Goal: Task Accomplishment & Management: Complete application form

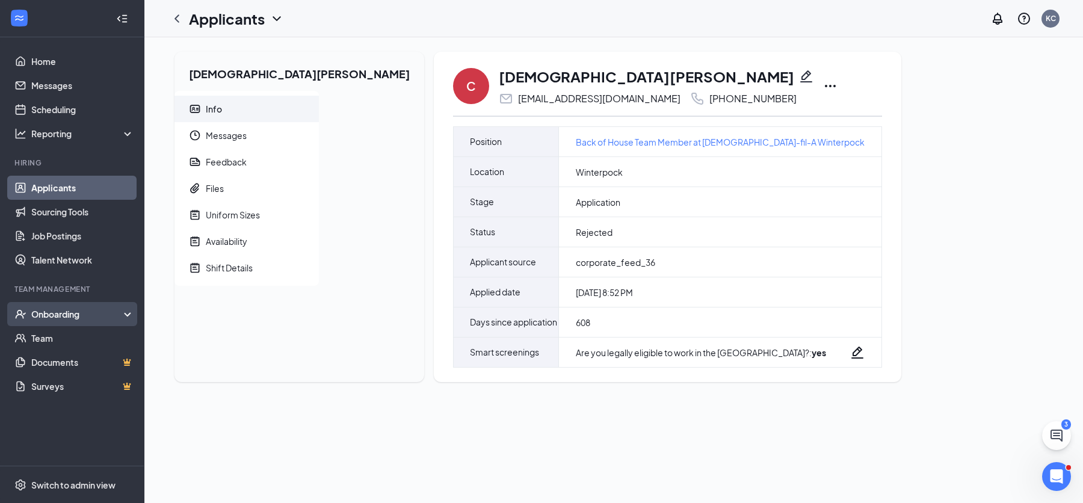
click at [82, 315] on div "Onboarding" at bounding box center [77, 314] width 93 height 12
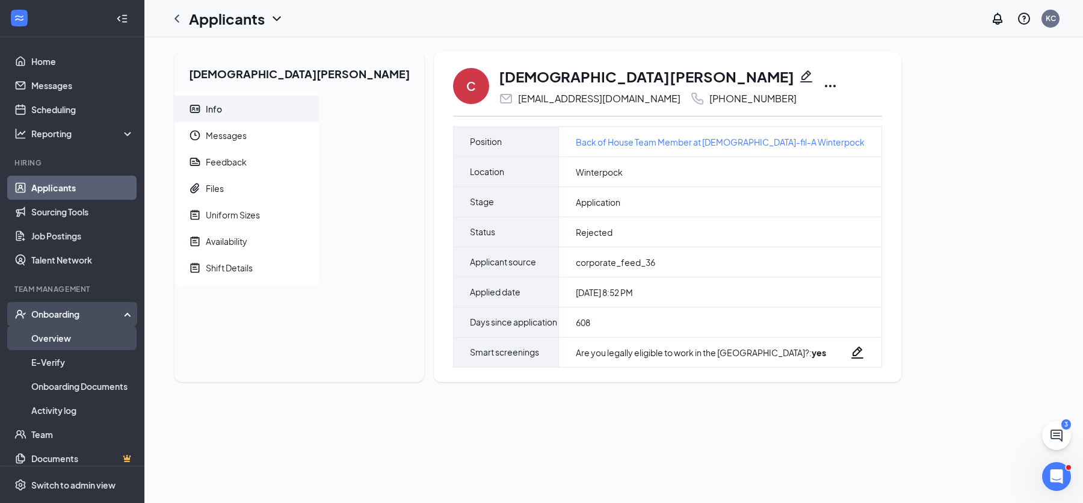
click at [67, 341] on link "Overview" at bounding box center [82, 338] width 103 height 24
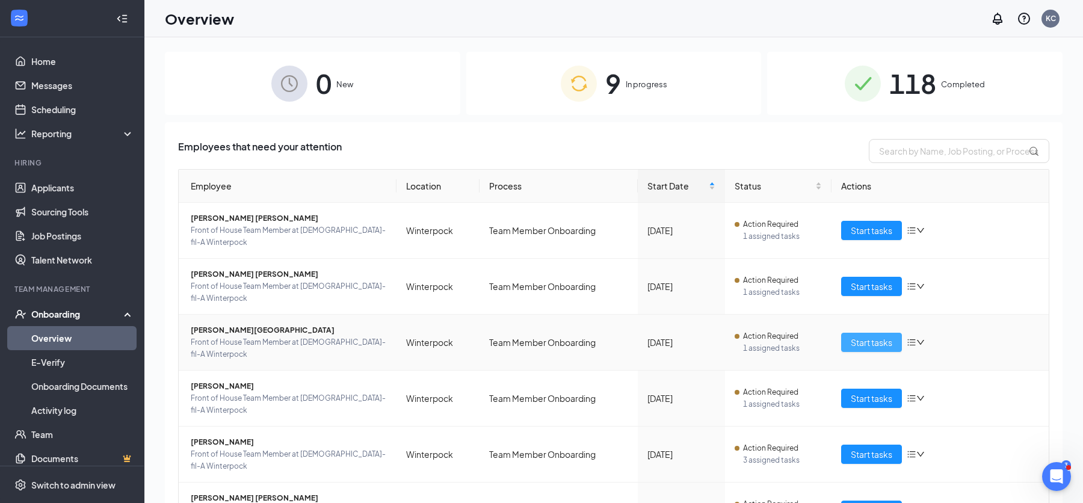
click at [848, 333] on button "Start tasks" at bounding box center [871, 342] width 61 height 19
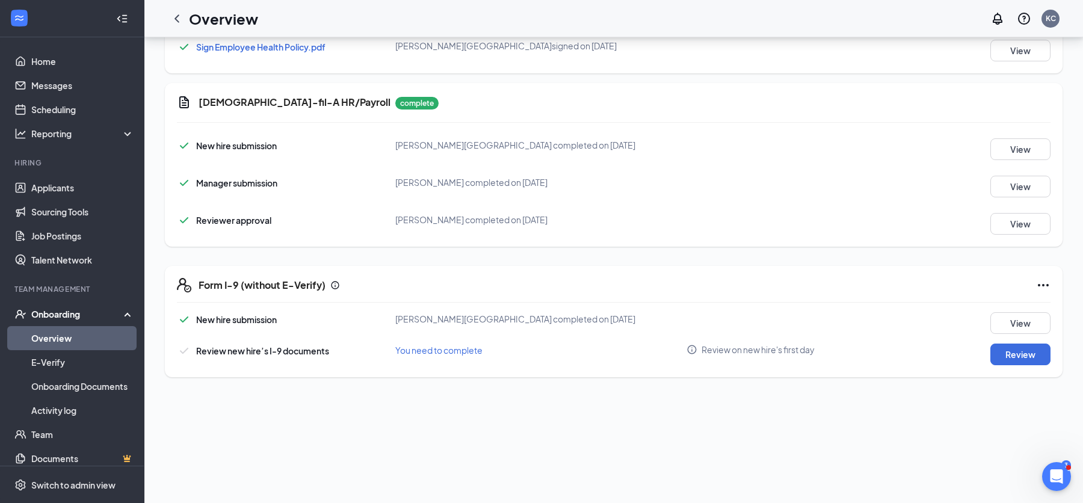
scroll to position [607, 0]
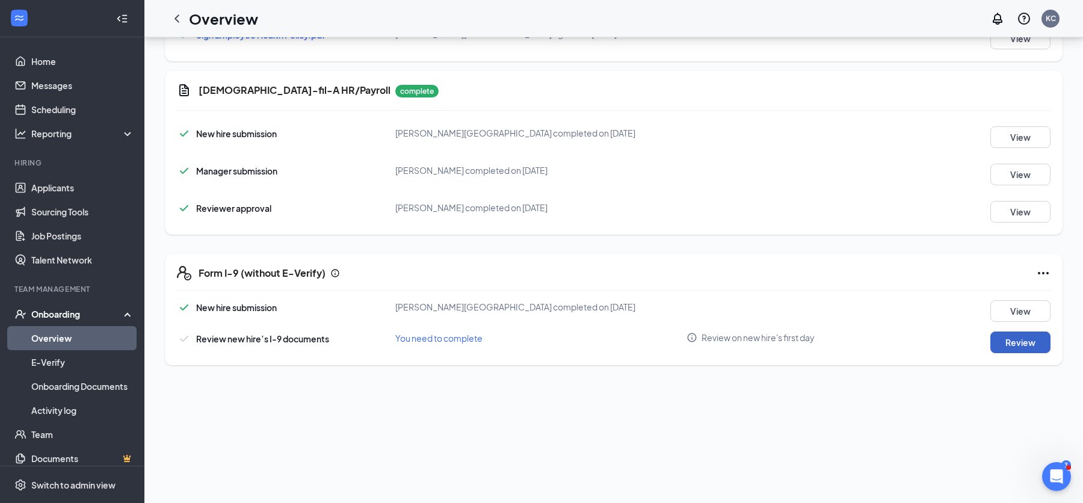
click at [1012, 342] on button "Review" at bounding box center [1020, 343] width 60 height 22
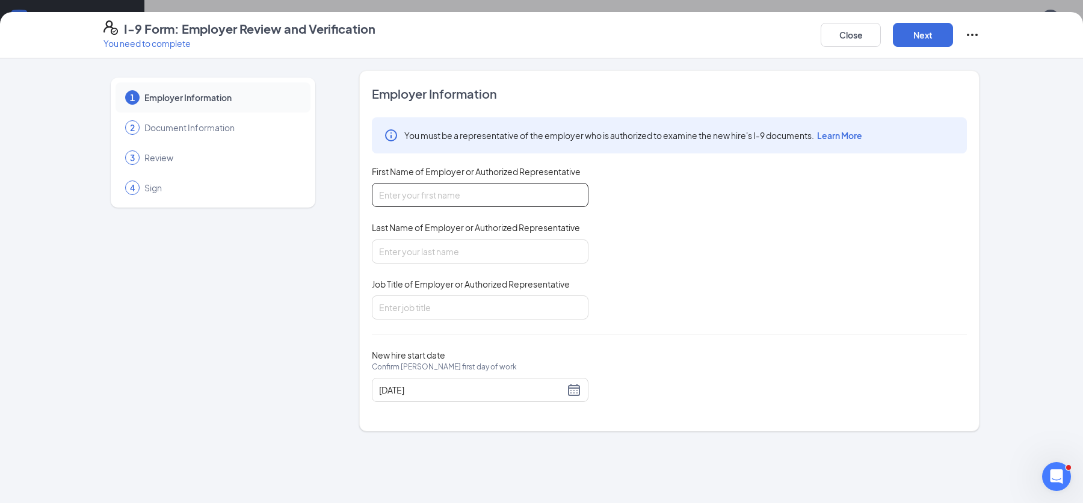
click at [560, 197] on input "First Name of Employer or Authorized Representative" at bounding box center [480, 195] width 217 height 24
type input "[PERSON_NAME] [PERSON_NAME]"
type input "[PERSON_NAME]"
click at [513, 306] on input "Job Title of Employer or Authorized Representative" at bounding box center [480, 307] width 217 height 24
type input "Director of Human Resources and Talent"
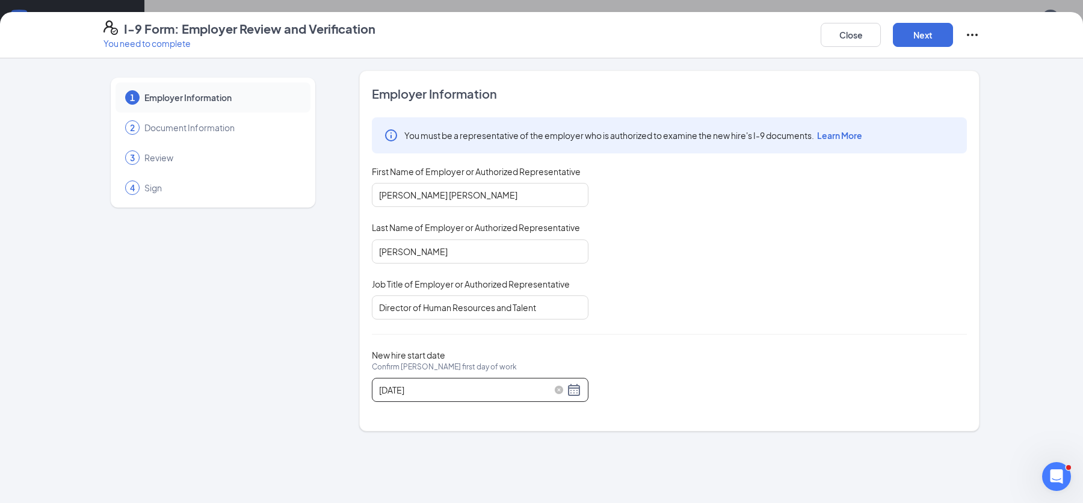
click at [579, 391] on div "[DATE]" at bounding box center [480, 390] width 202 height 14
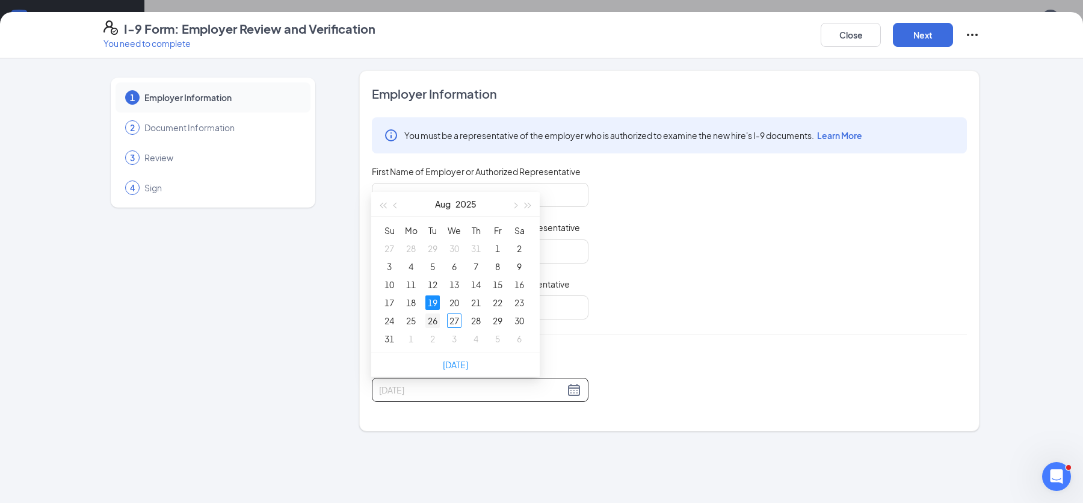
type input "[DATE]"
click at [433, 320] on div "26" at bounding box center [432, 320] width 14 height 14
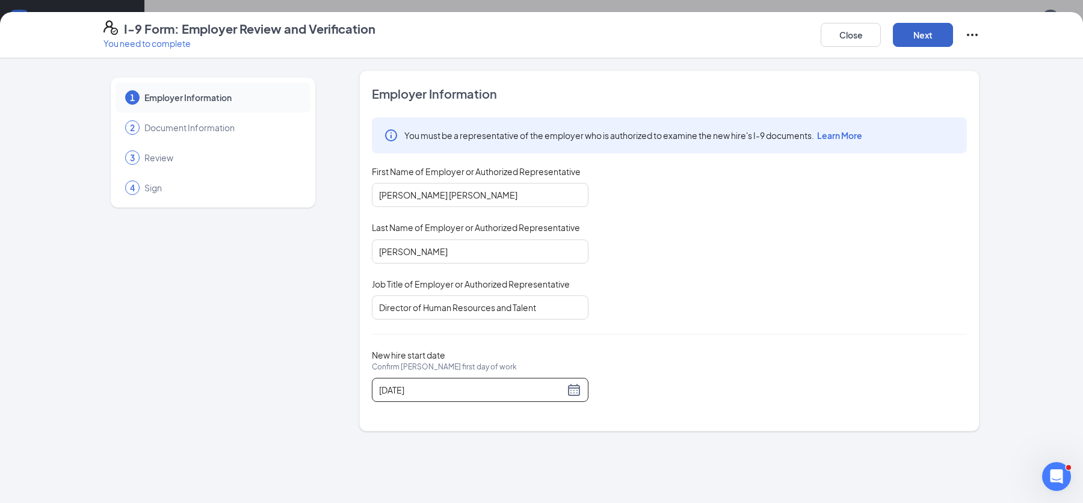
click at [935, 40] on button "Next" at bounding box center [923, 35] width 60 height 24
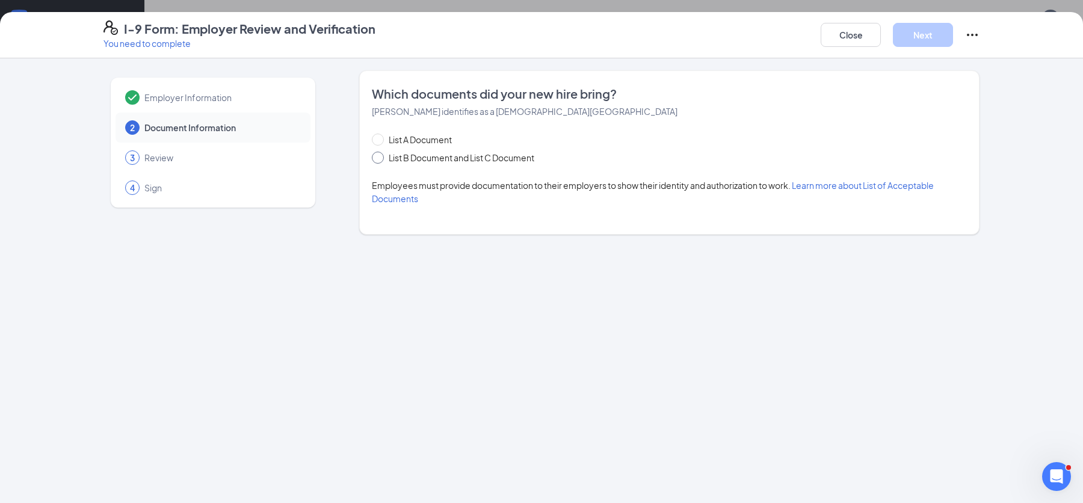
click at [378, 160] on input "List B Document and List C Document" at bounding box center [376, 156] width 8 height 8
radio input "true"
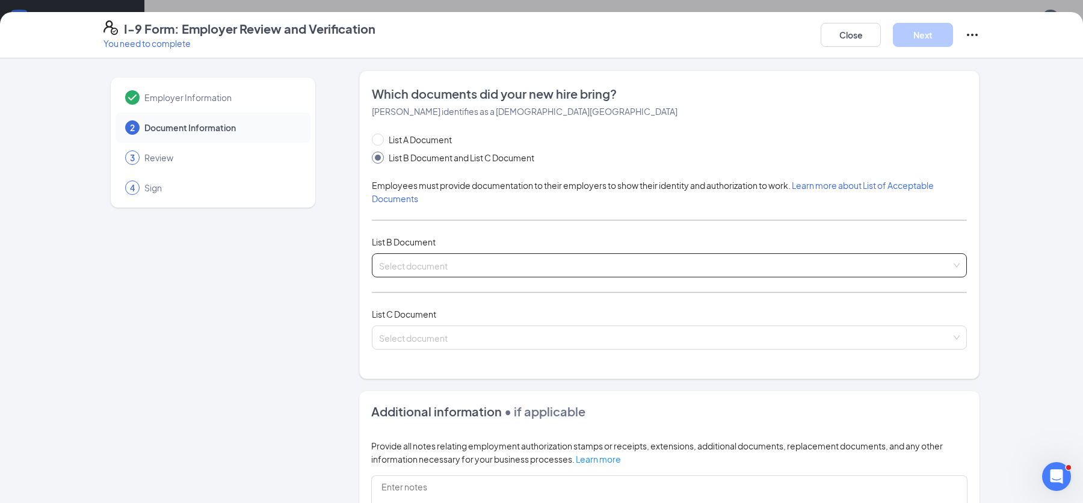
click at [452, 257] on input "search" at bounding box center [665, 263] width 572 height 18
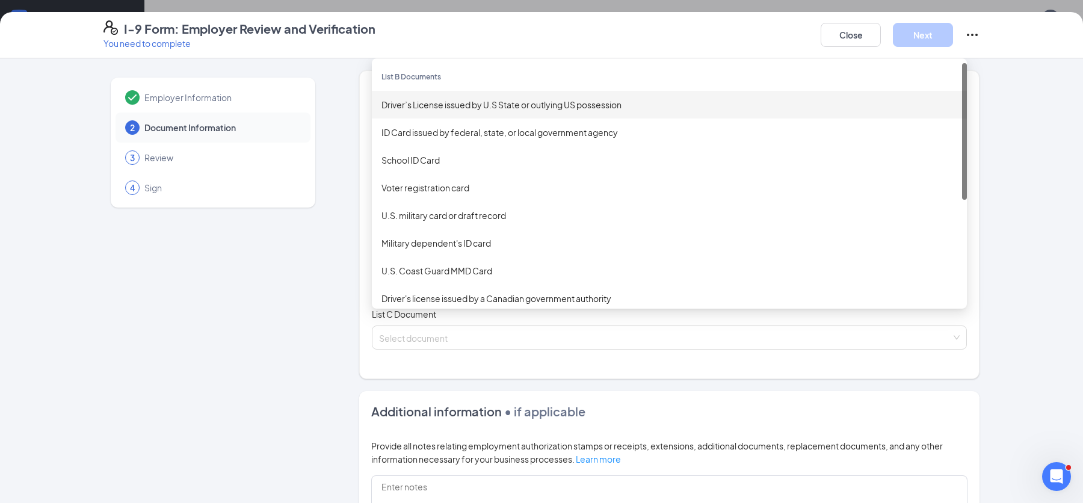
click at [510, 108] on div "Driver’s License issued by U.S State or outlying US possession" at bounding box center [669, 104] width 576 height 13
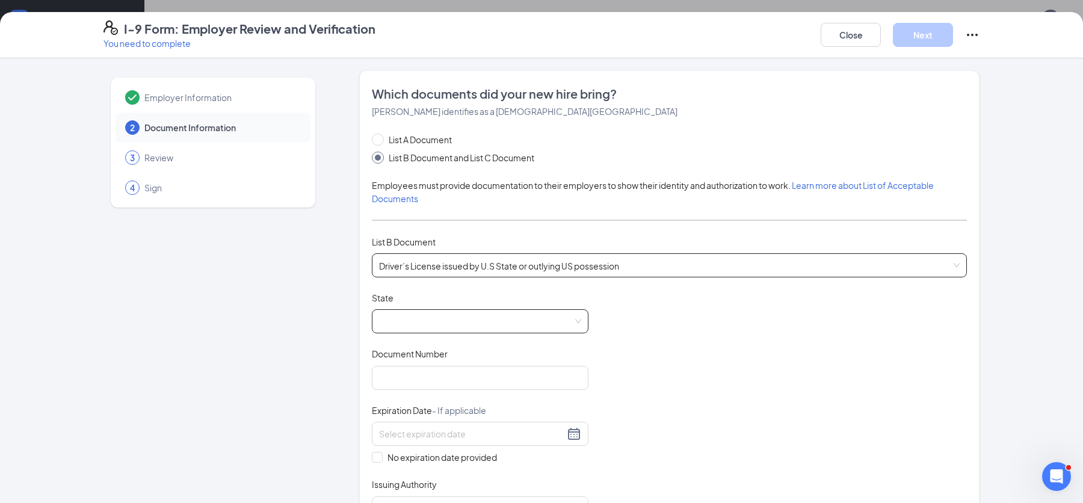
click at [573, 320] on span at bounding box center [480, 321] width 202 height 23
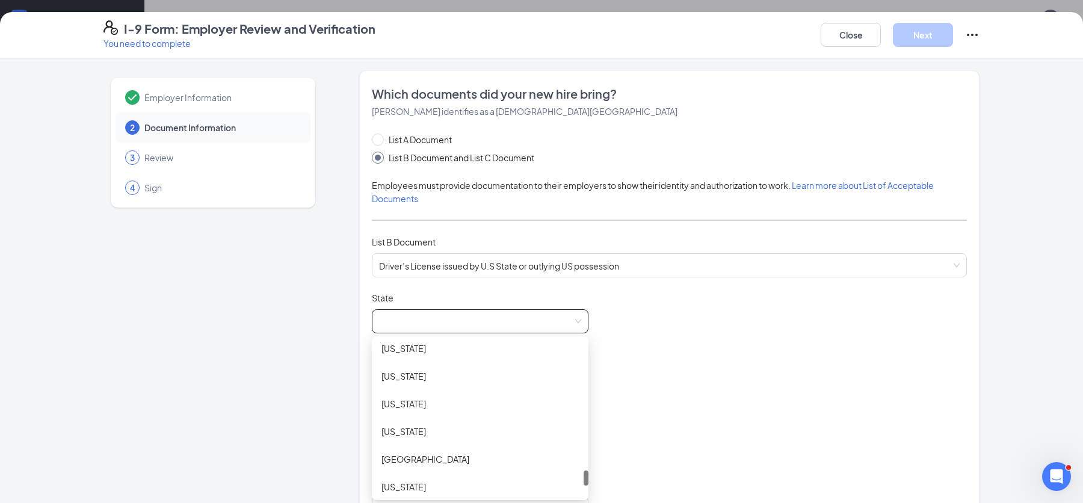
scroll to position [1292, 0]
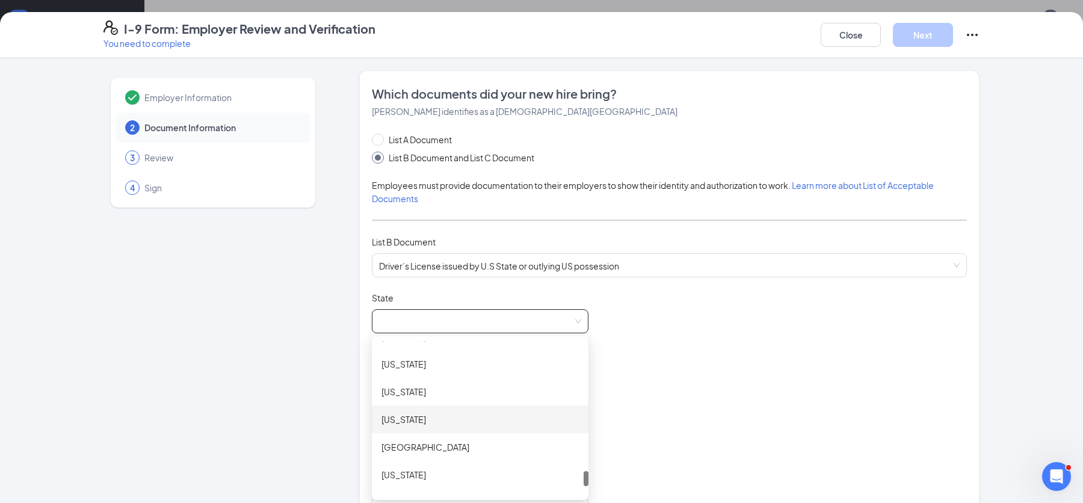
click at [409, 421] on div "[US_STATE]" at bounding box center [479, 419] width 197 height 13
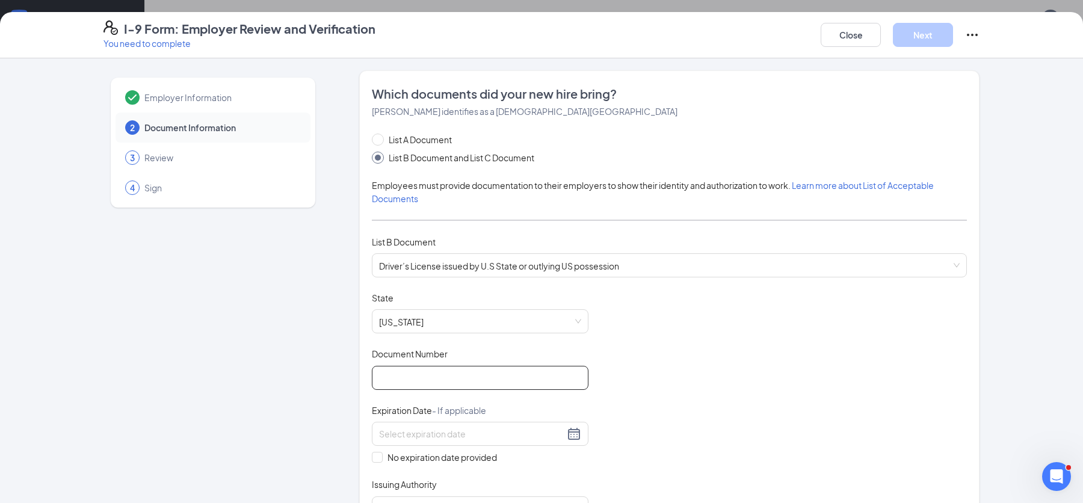
click at [560, 375] on input "Document Number" at bounding box center [480, 378] width 217 height 24
click at [470, 377] on input "Document Number" at bounding box center [480, 378] width 217 height 24
type input "B65400164"
click at [569, 430] on div at bounding box center [480, 434] width 202 height 14
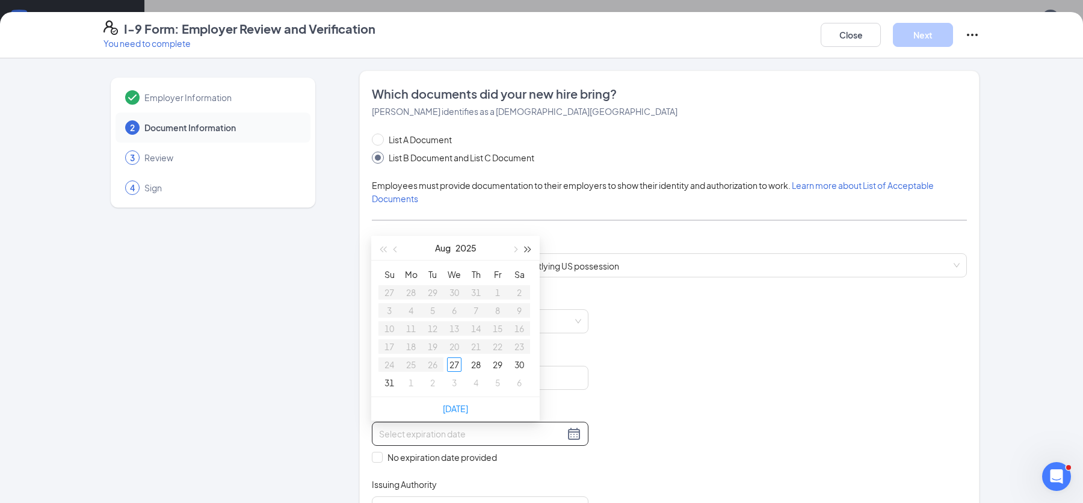
click at [528, 249] on span "button" at bounding box center [528, 250] width 6 height 6
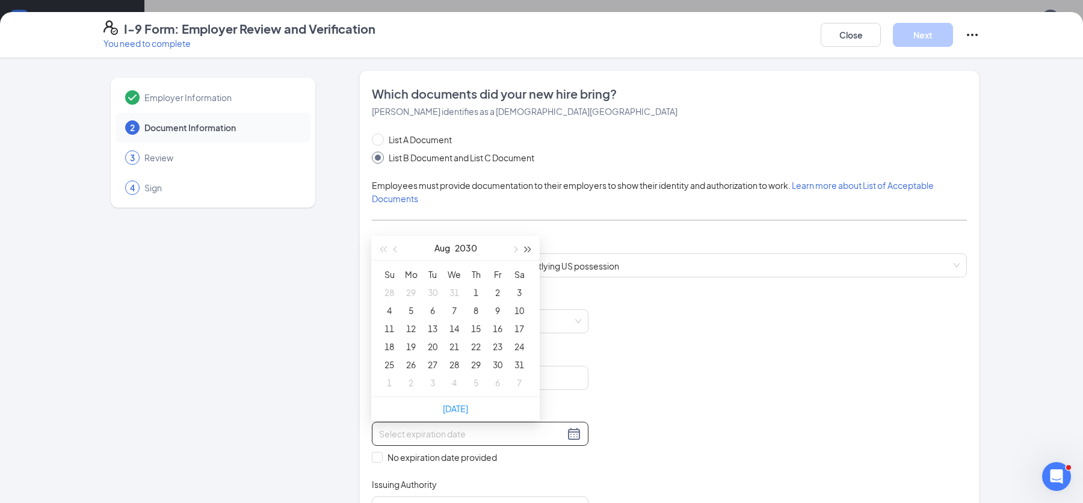
click at [528, 249] on span "button" at bounding box center [528, 250] width 6 height 6
click at [397, 249] on span "button" at bounding box center [397, 250] width 6 height 6
type input "[DATE]"
click at [452, 344] on div "21" at bounding box center [454, 346] width 14 height 14
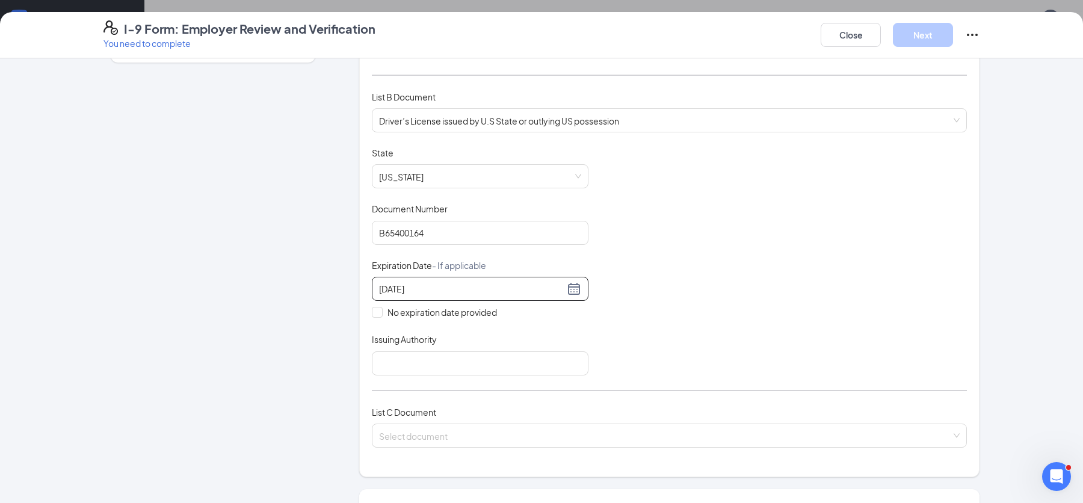
scroll to position [147, 0]
click at [566, 359] on input "Issuing Authority" at bounding box center [480, 361] width 217 height 24
type input "VA"
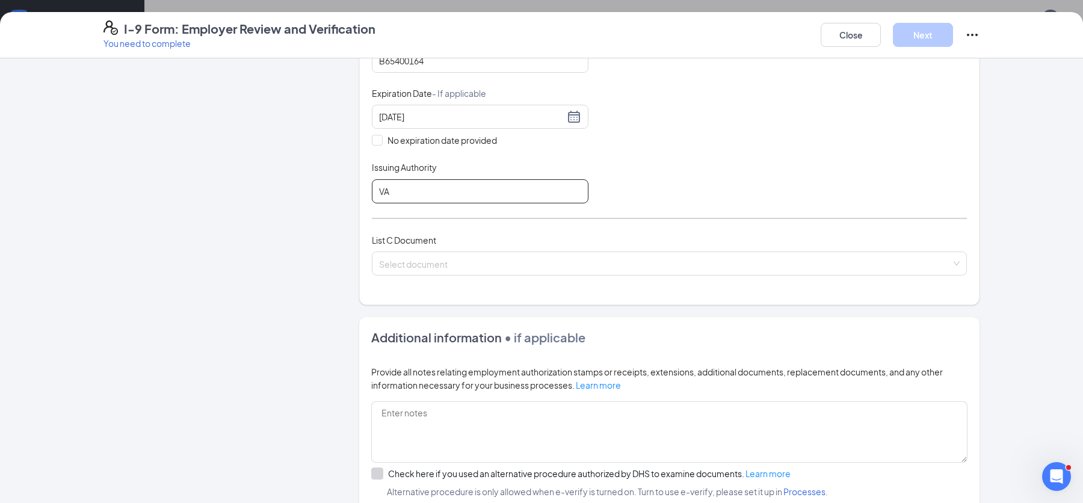
scroll to position [342, 0]
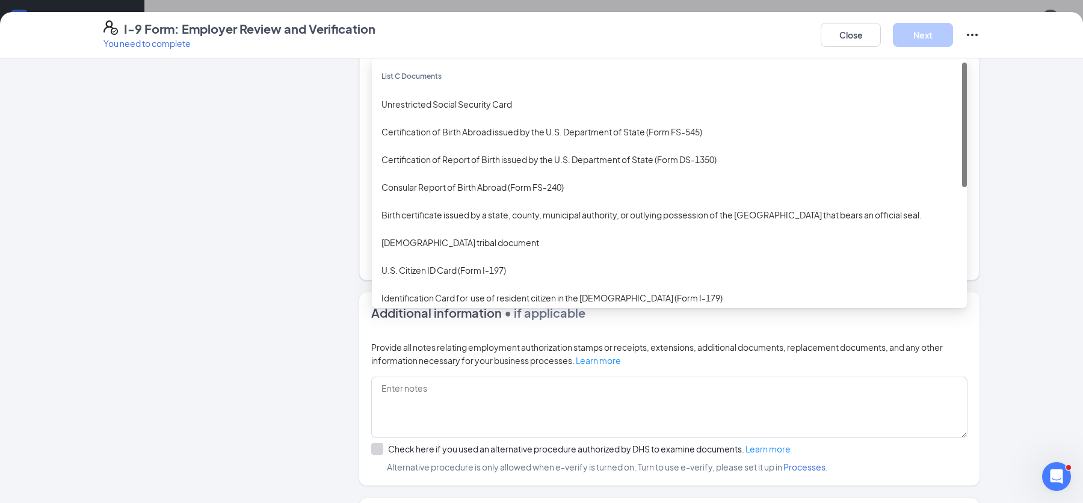
click at [582, 238] on div "Select document List C Documents Unrestricted Social Security Card Certificatio…" at bounding box center [669, 239] width 595 height 24
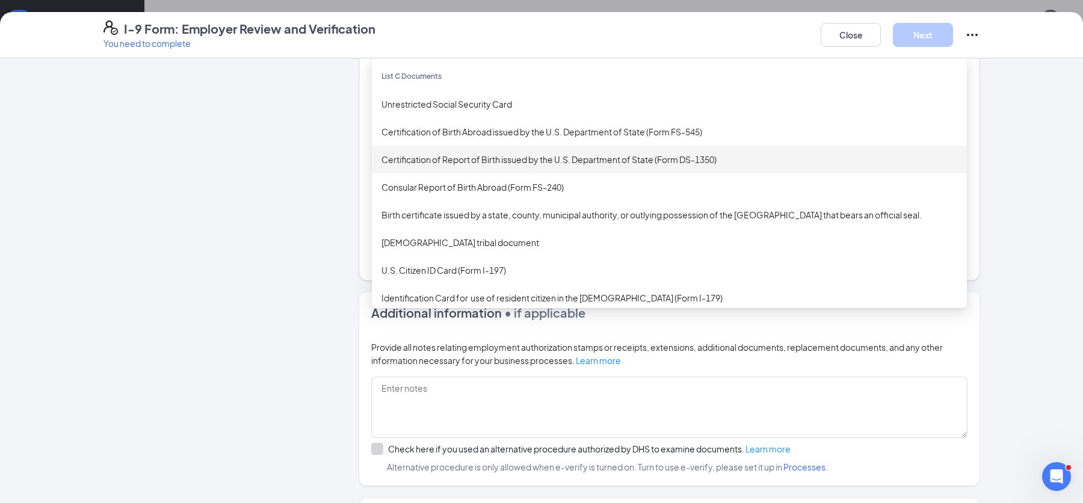
click at [566, 169] on div "Certification of Report of Birth issued by the U.S. Department of State (Form D…" at bounding box center [669, 160] width 595 height 28
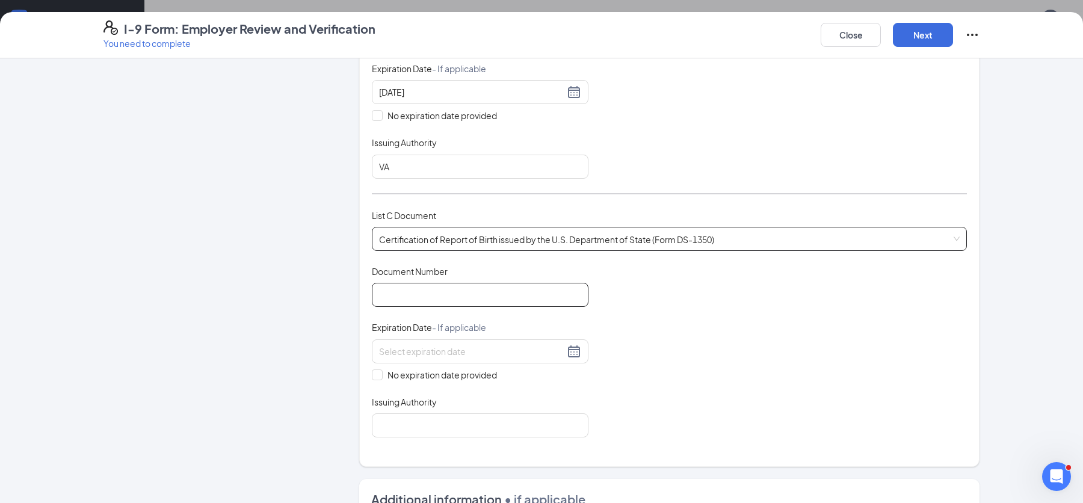
click at [539, 295] on input "Document Number" at bounding box center [480, 295] width 217 height 24
type input "[PHONE_NUMBER]"
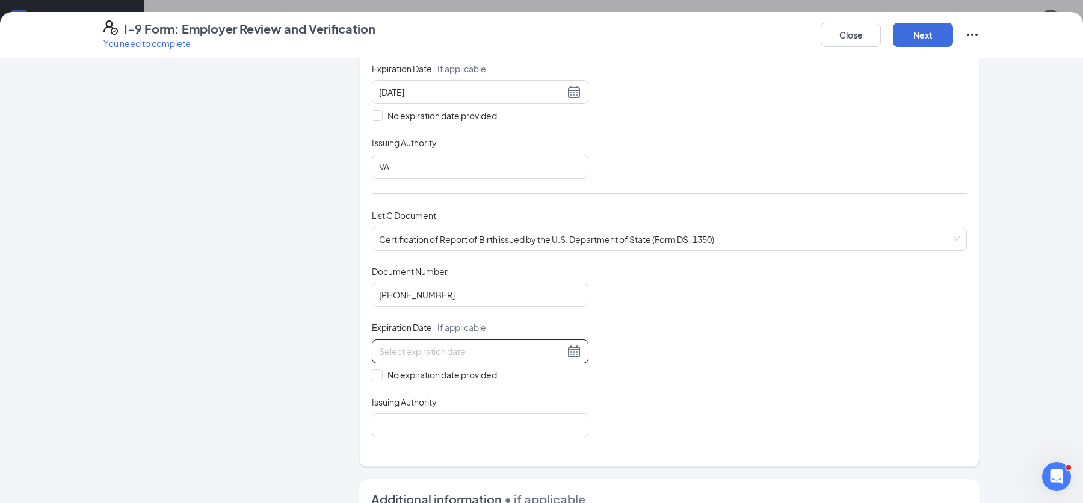
click at [568, 348] on div at bounding box center [480, 351] width 202 height 14
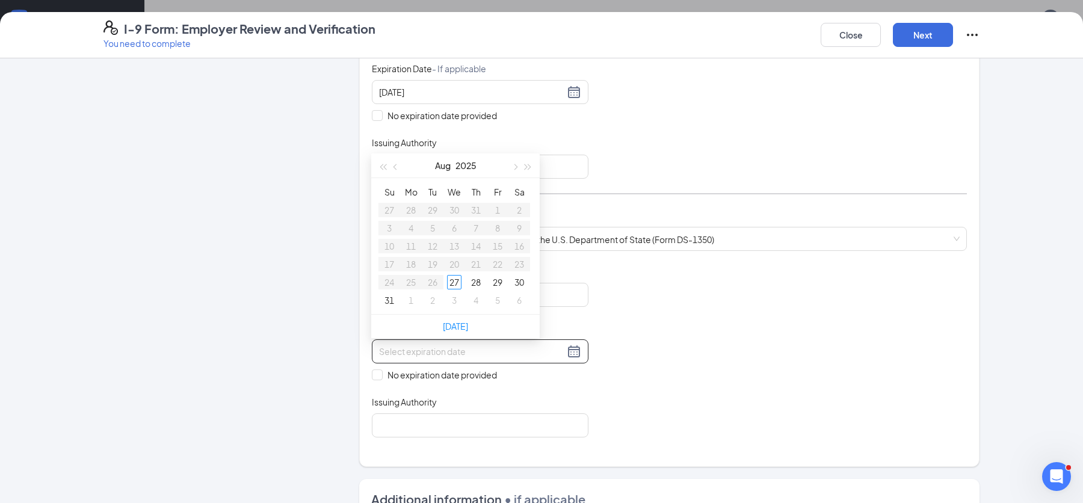
click at [584, 316] on div "Document Title Certification of Report of Birth issued by the U.S. Department o…" at bounding box center [669, 351] width 595 height 172
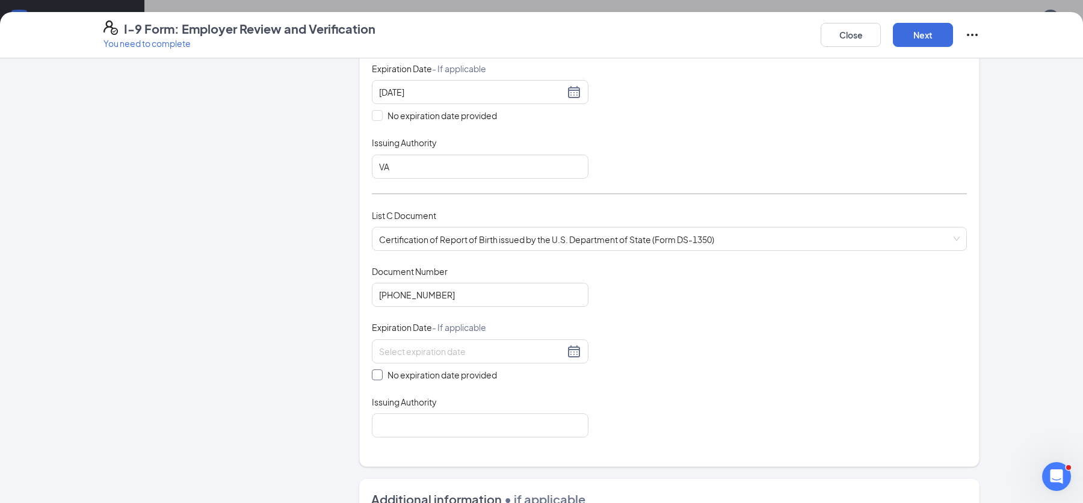
click at [383, 375] on span "No expiration date provided" at bounding box center [442, 374] width 119 height 13
click at [380, 375] on input "No expiration date provided" at bounding box center [376, 373] width 8 height 8
checkbox input "true"
click at [417, 427] on input "Issuing Authority" at bounding box center [480, 428] width 217 height 24
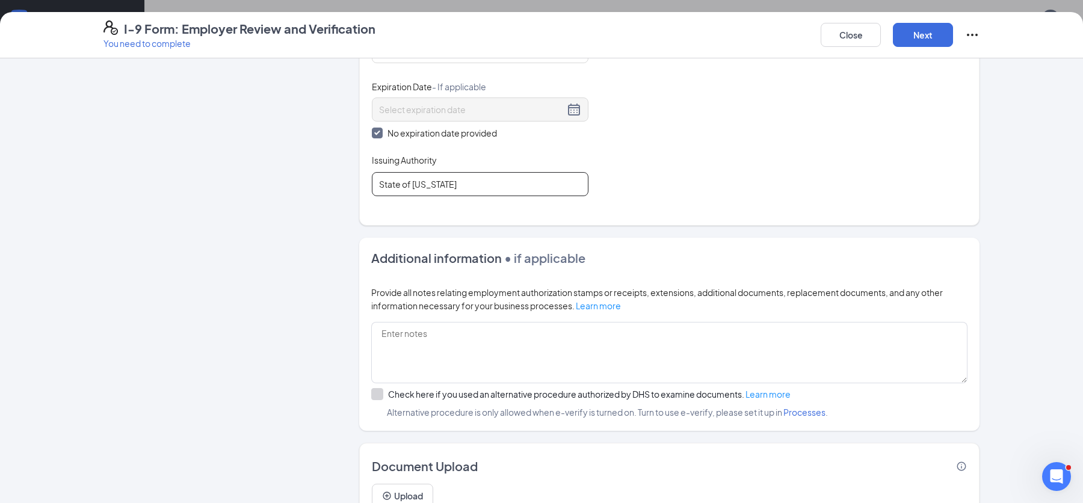
scroll to position [641, 0]
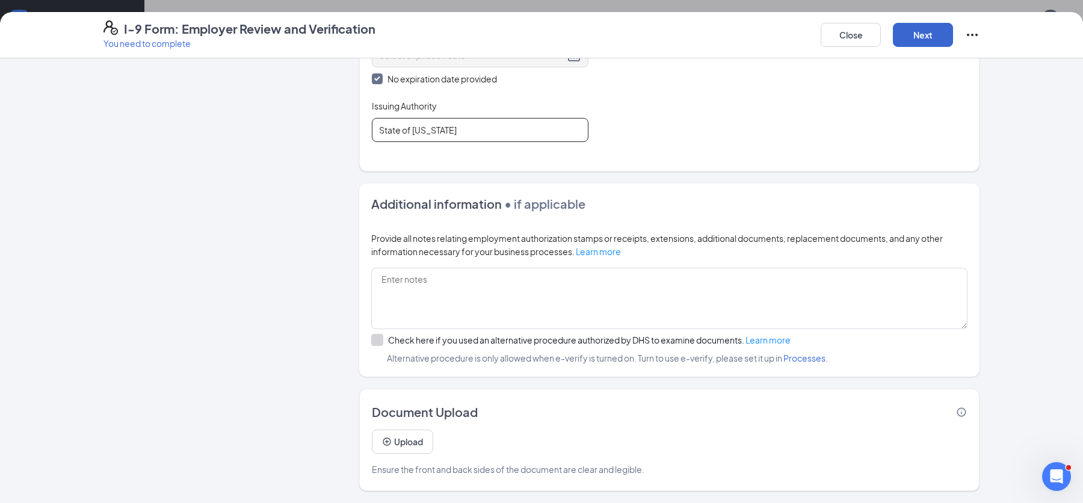
type input "State of [US_STATE]"
click at [913, 39] on button "Next" at bounding box center [923, 35] width 60 height 24
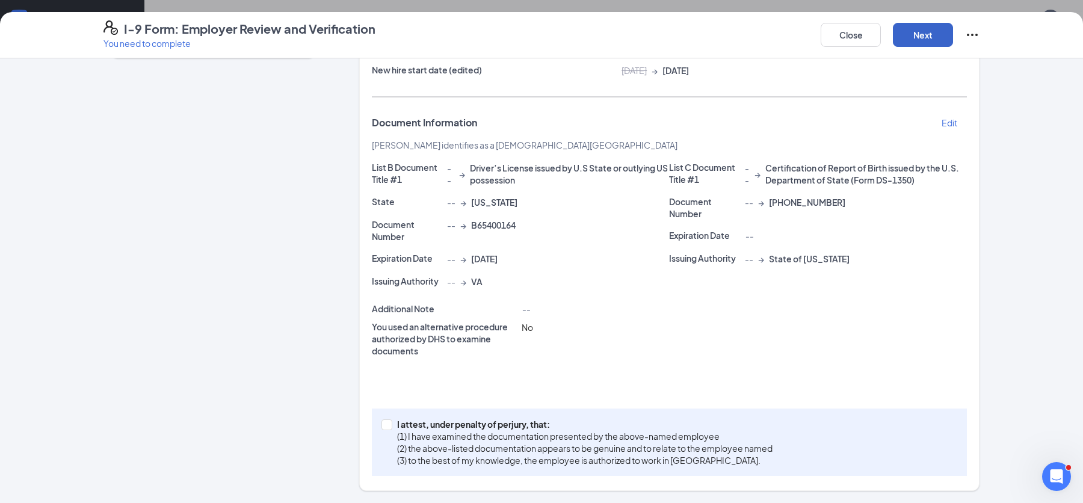
scroll to position [149, 0]
click at [381, 423] on input "I attest, under penalty of [PERSON_NAME], that: (1) I have examined the documen…" at bounding box center [385, 424] width 8 height 8
checkbox input "true"
click at [909, 40] on button "Next" at bounding box center [923, 35] width 60 height 24
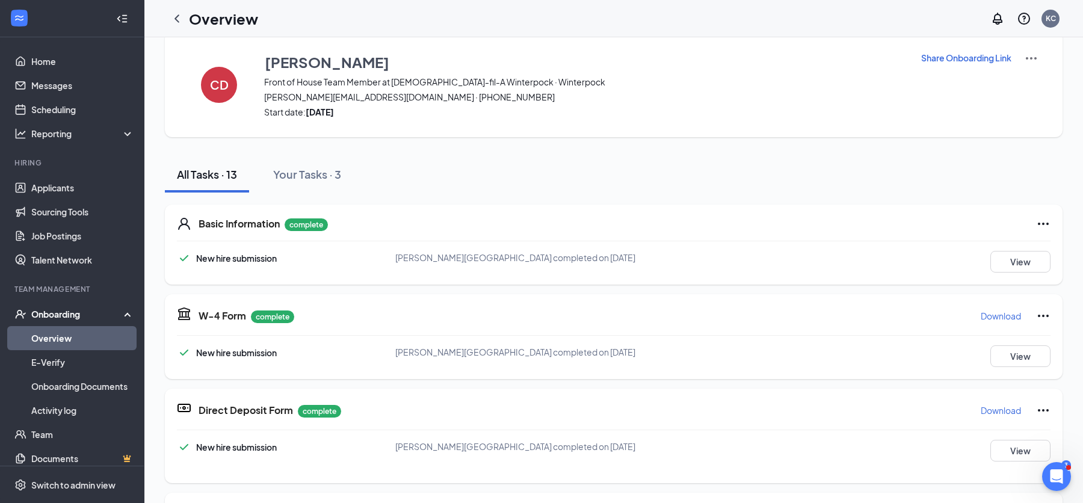
scroll to position [0, 0]
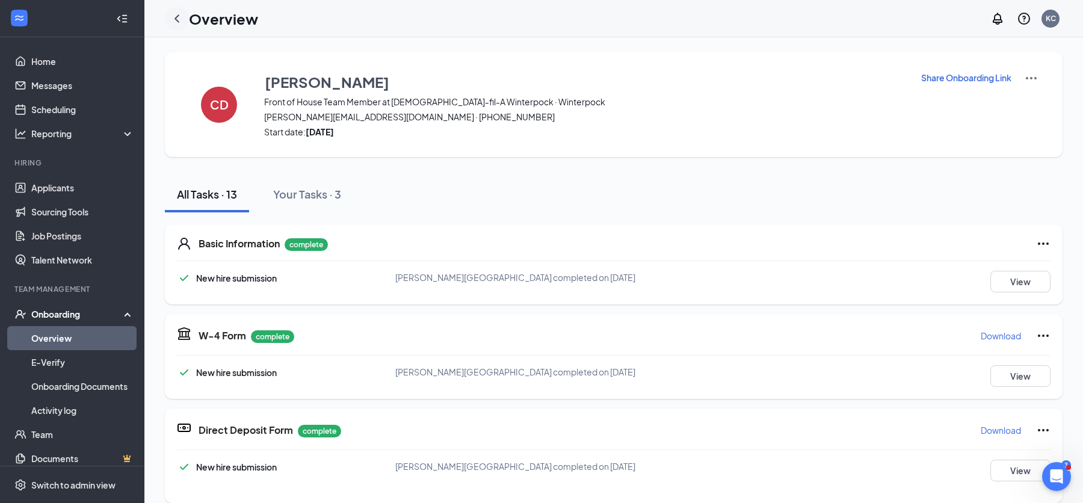
click at [182, 19] on icon "ChevronLeft" at bounding box center [177, 18] width 14 height 14
